Goal: Task Accomplishment & Management: Manage account settings

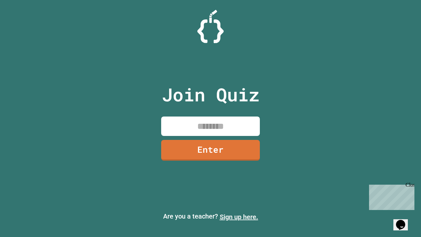
click at [239, 217] on link "Sign up here." at bounding box center [239, 217] width 39 height 8
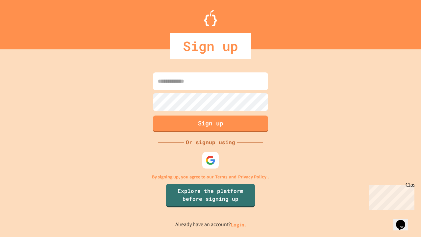
click at [239, 225] on link "Log in." at bounding box center [238, 224] width 15 height 7
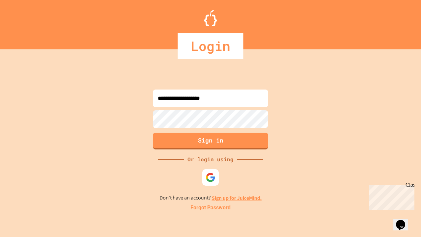
type input "**********"
